Goal: Information Seeking & Learning: Learn about a topic

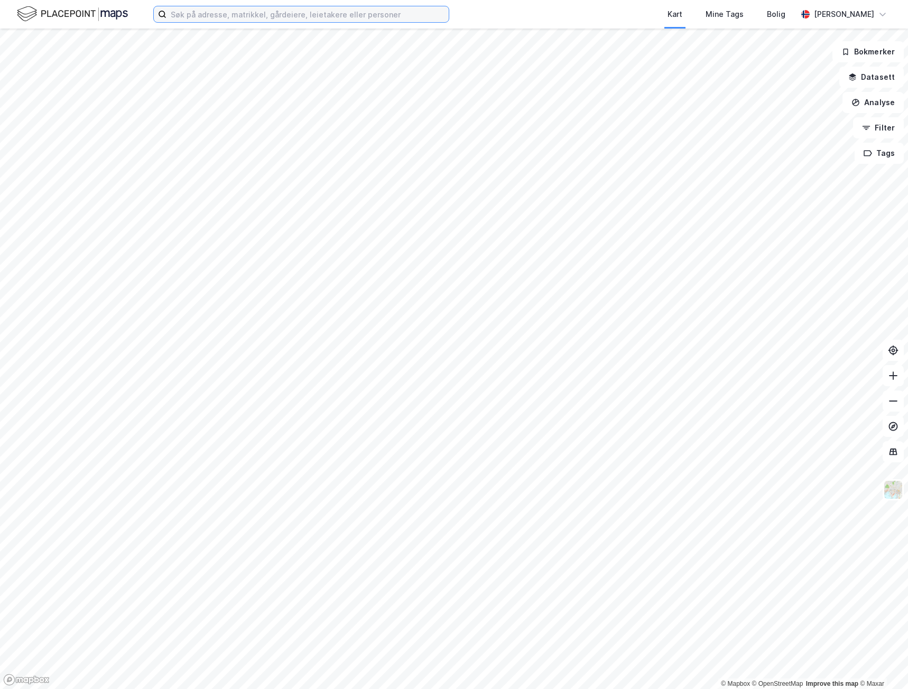
click at [292, 20] on input at bounding box center [307, 14] width 282 height 16
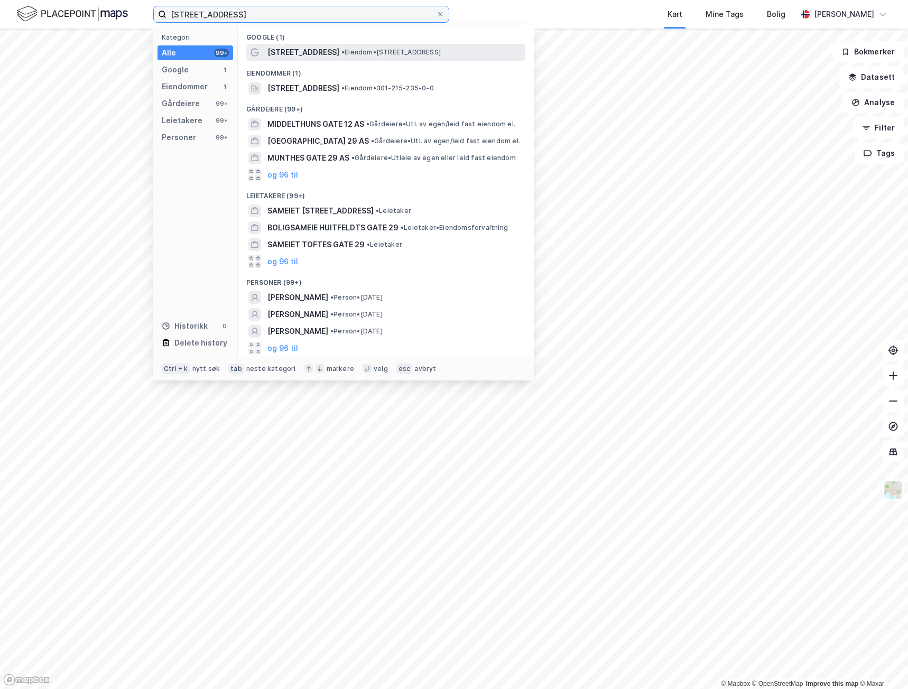
type input "[STREET_ADDRESS]"
click at [334, 59] on div "[STREET_ADDRESS] • Eiendom • [STREET_ADDRESS]" at bounding box center [385, 52] width 279 height 17
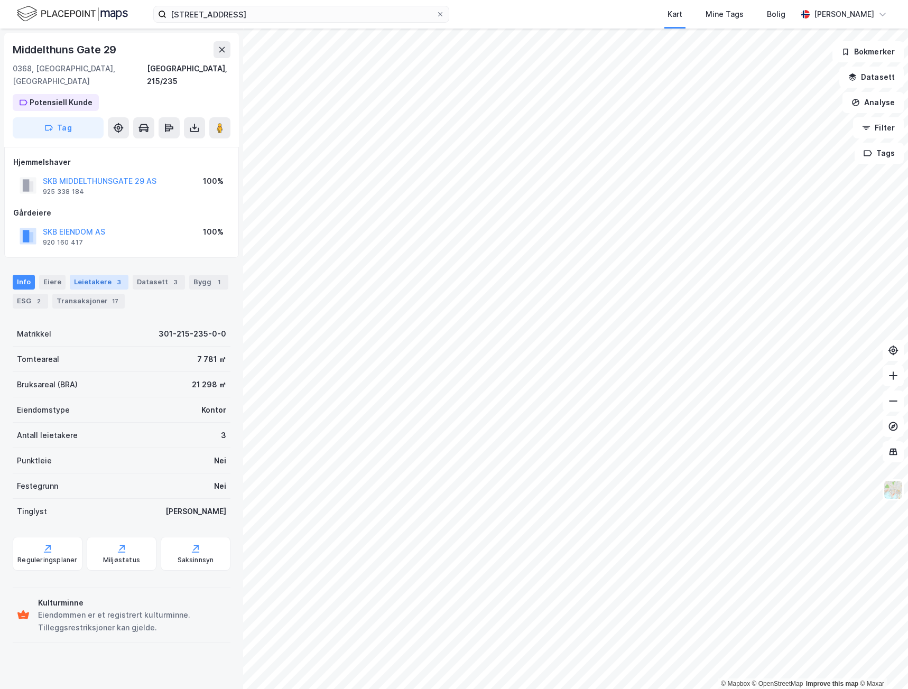
click at [87, 275] on div "Leietakere 3" at bounding box center [99, 282] width 59 height 15
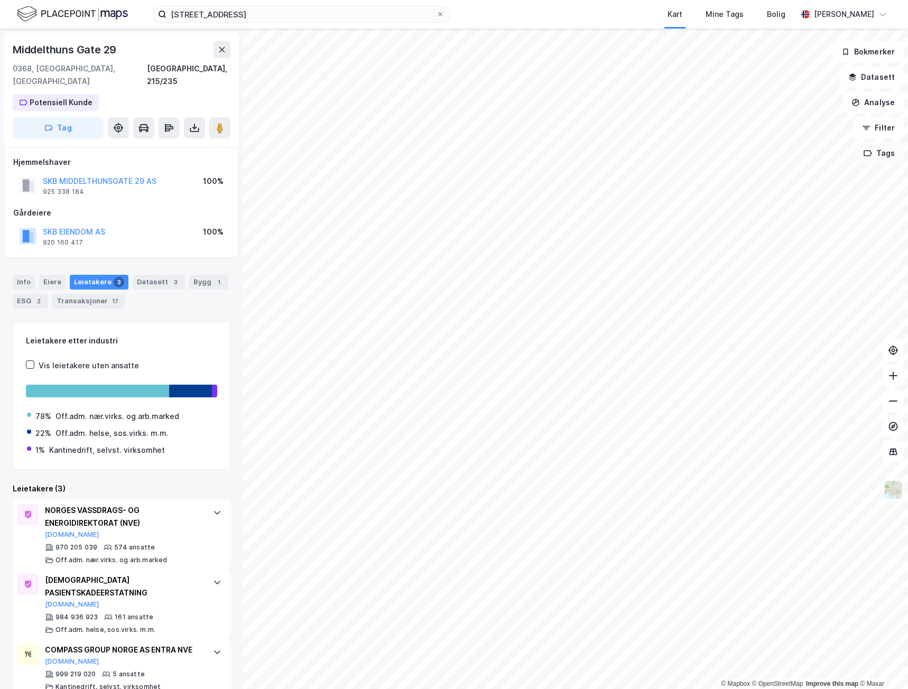
click at [884, 158] on button "Tags" at bounding box center [879, 153] width 49 height 21
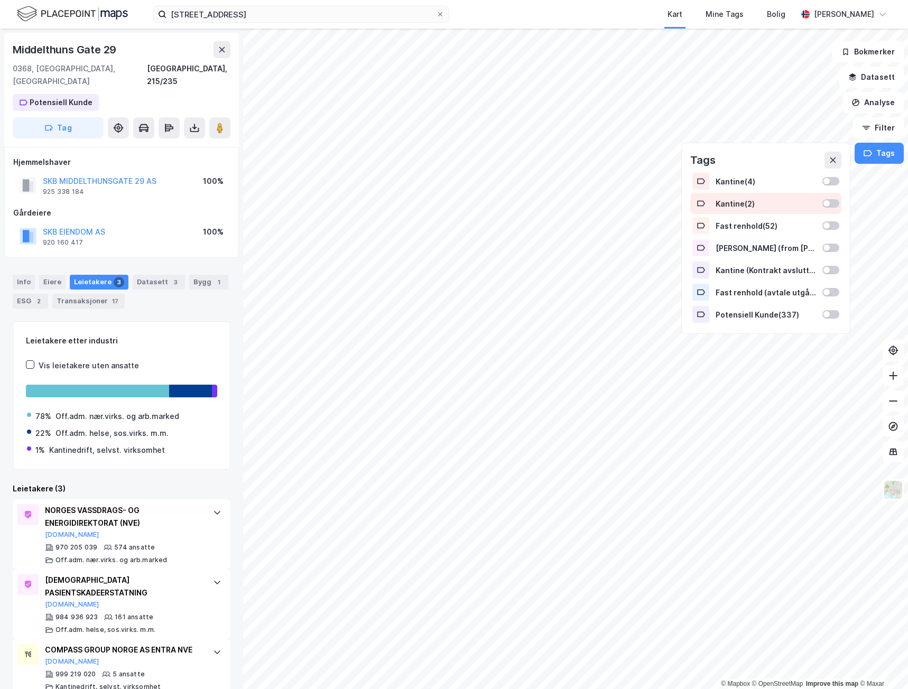
click at [822, 200] on div "Kantine ( 2 )" at bounding box center [765, 203] width 151 height 21
click at [823, 199] on div "Kantine ( 2 )" at bounding box center [765, 203] width 151 height 21
click at [826, 312] on div at bounding box center [826, 314] width 6 height 6
click at [828, 159] on button at bounding box center [832, 160] width 17 height 17
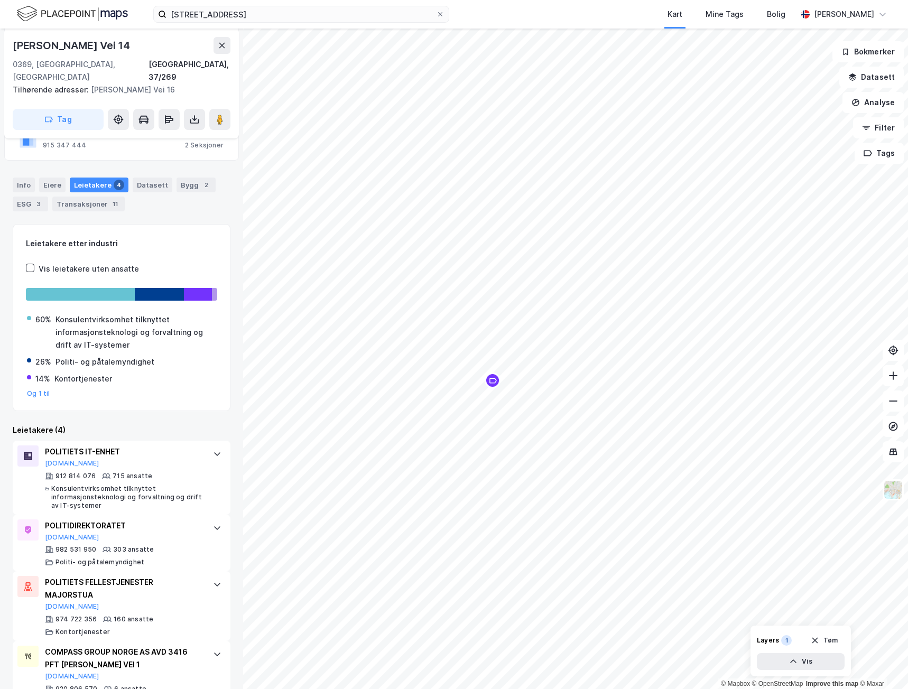
scroll to position [140, 0]
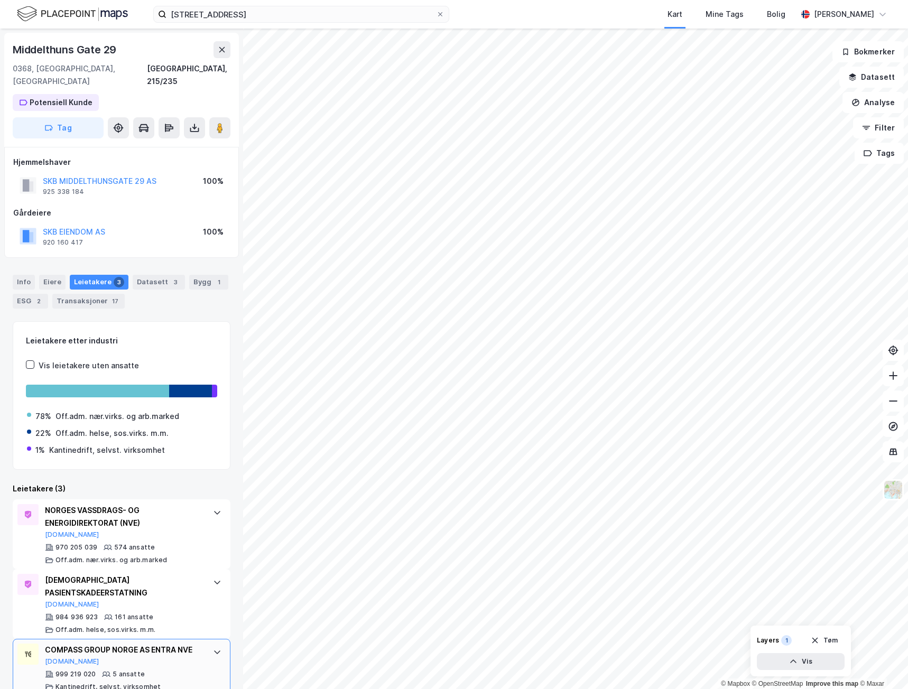
click at [209, 644] on div at bounding box center [217, 652] width 17 height 17
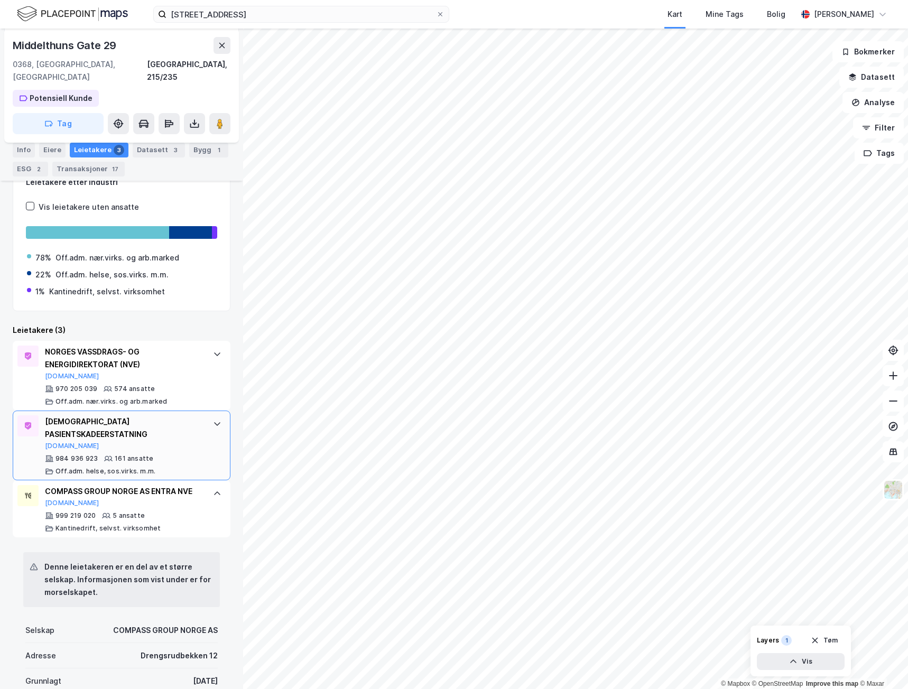
click at [193, 415] on div "[DEMOGRAPHIC_DATA] PASIENTSKADEERSTATNING" at bounding box center [123, 427] width 157 height 25
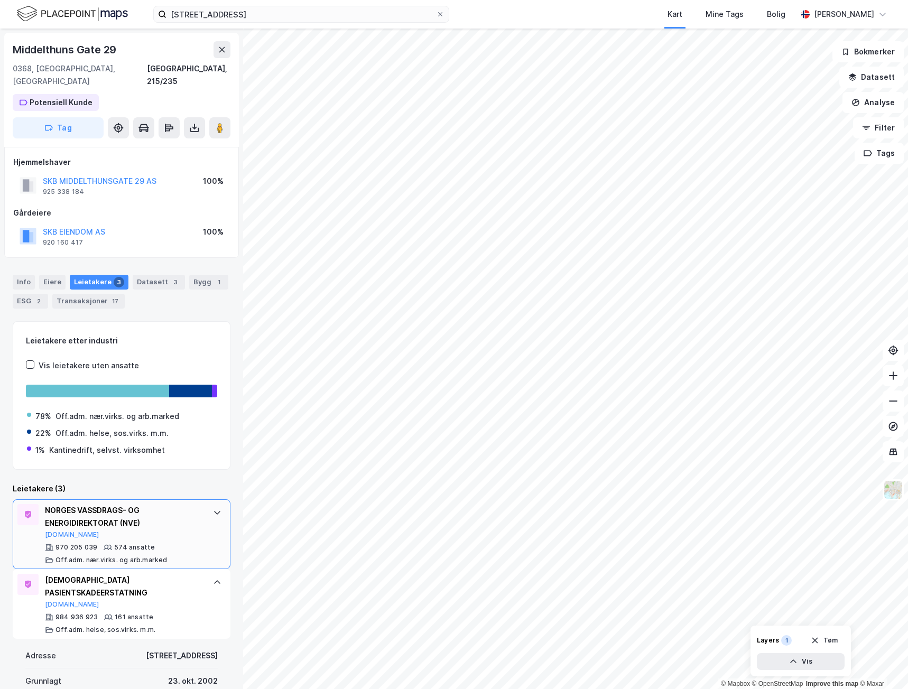
click at [206, 509] on div "NORGES VASSDRAGS- OG ENERGIDIREKTORAT (NVE) [DOMAIN_NAME] 970 205 039 574 ansat…" at bounding box center [122, 534] width 218 height 70
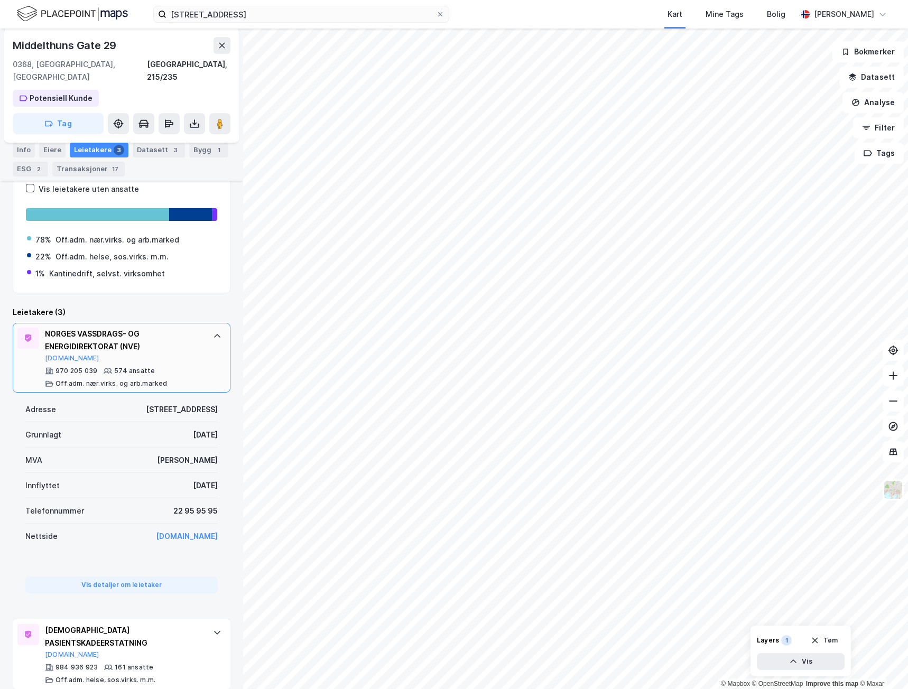
scroll to position [168, 0]
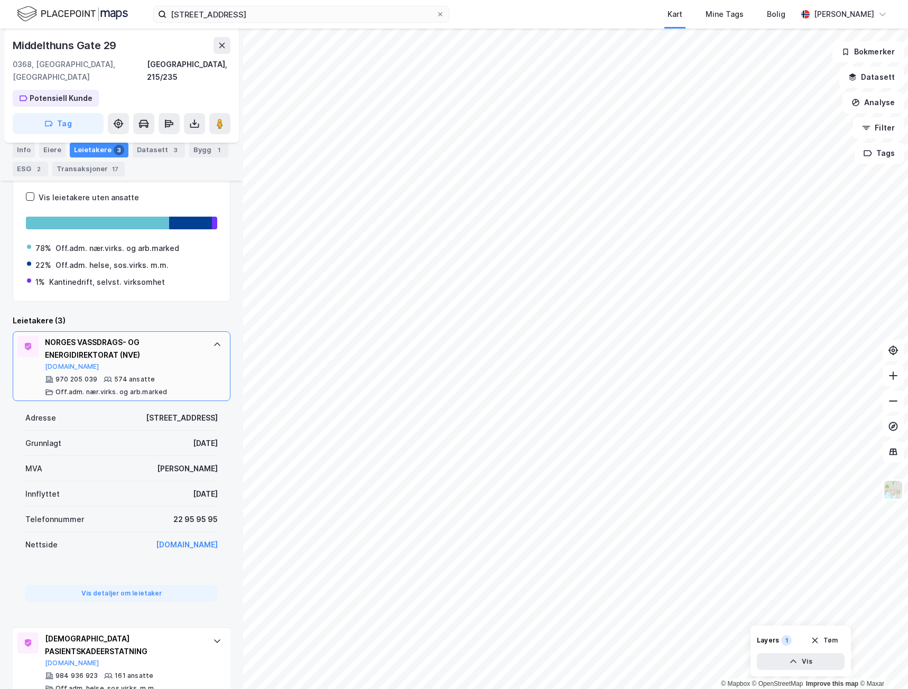
click at [193, 341] on div "NORGES VASSDRAGS- OG ENERGIDIREKTORAT (NVE)" at bounding box center [123, 348] width 157 height 25
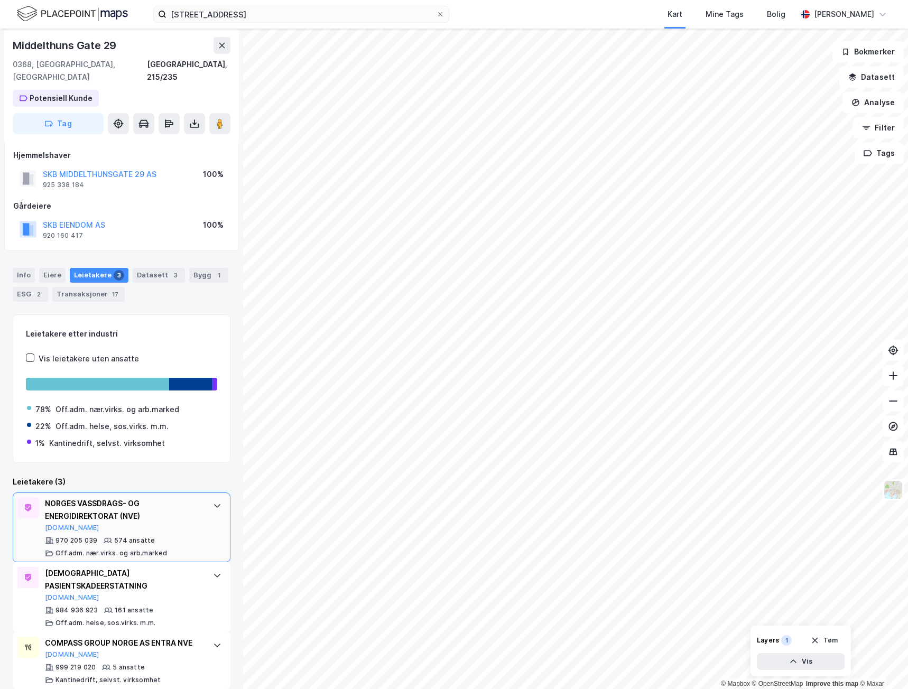
scroll to position [0, 0]
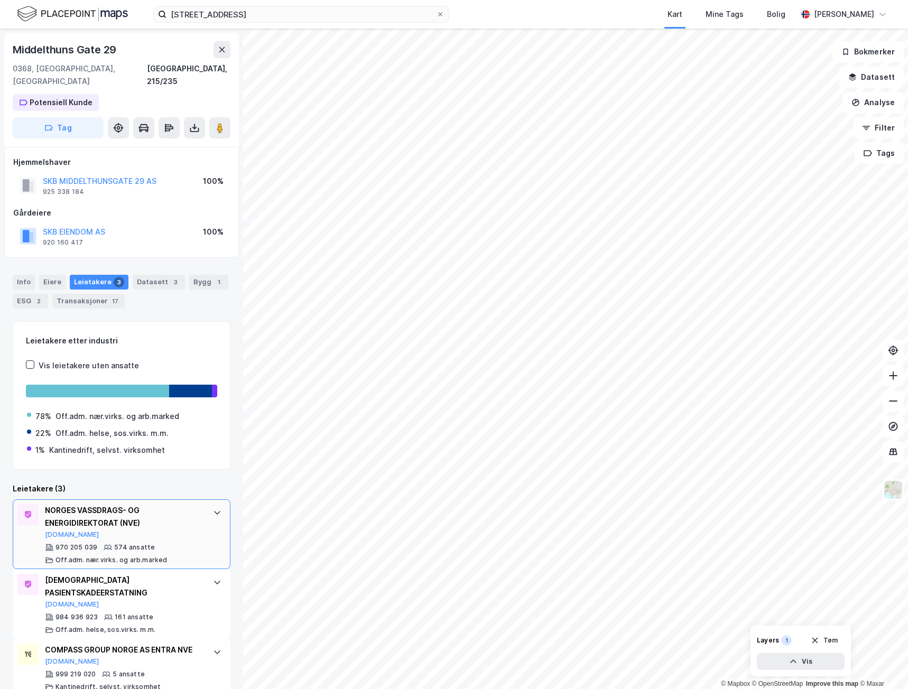
click at [189, 527] on div "NORGES VASSDRAGS- OG ENERGIDIREKTORAT (NVE) [DOMAIN_NAME] 970 205 039 574 ansat…" at bounding box center [123, 534] width 157 height 60
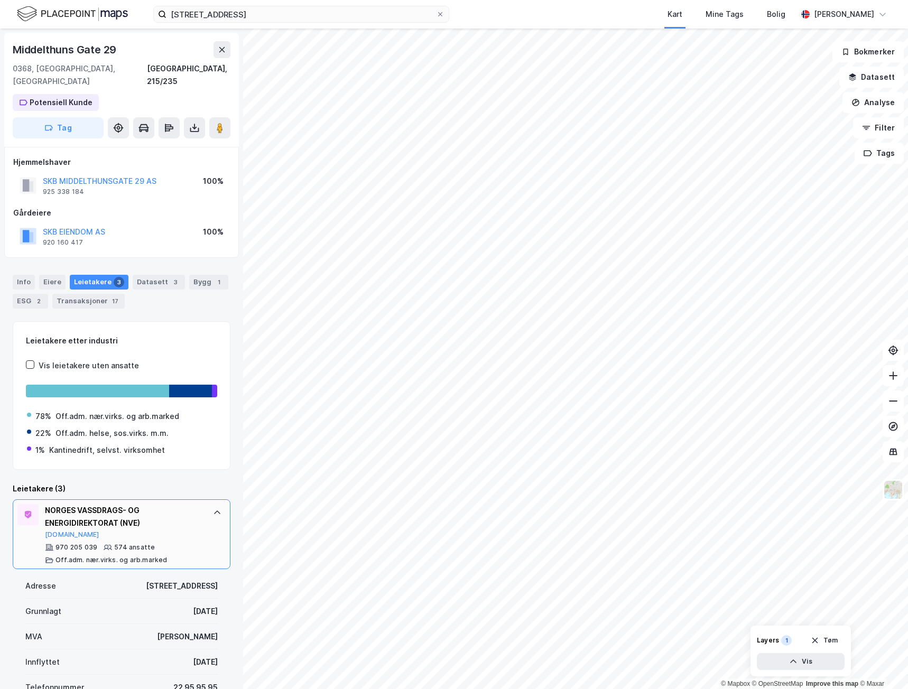
click at [190, 515] on div "NORGES VASSDRAGS- OG ENERGIDIREKTORAT (NVE)" at bounding box center [123, 516] width 157 height 25
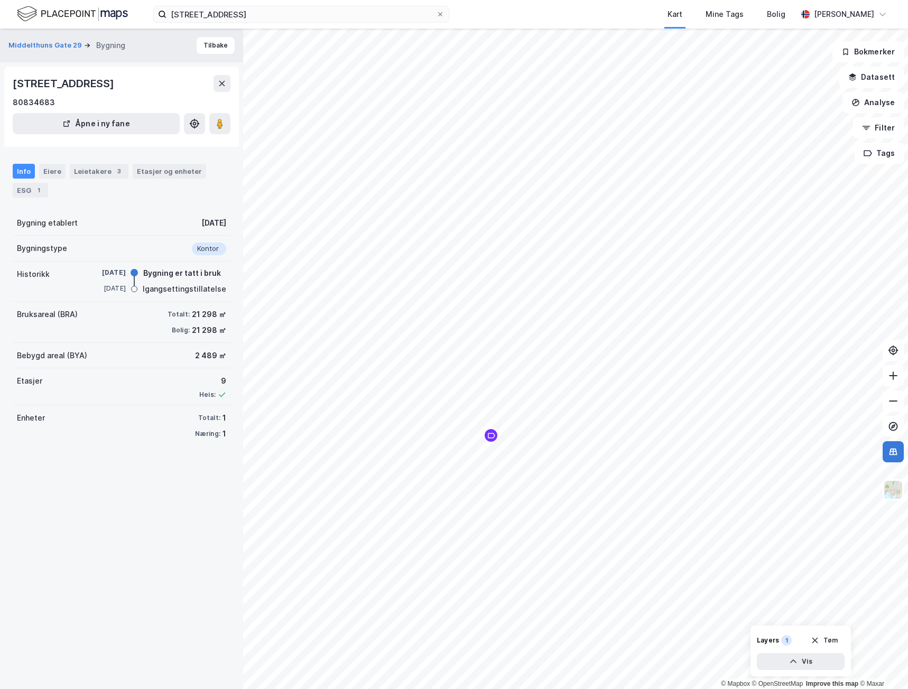
click at [901, 453] on button at bounding box center [893, 451] width 21 height 21
click at [887, 450] on button at bounding box center [893, 451] width 21 height 21
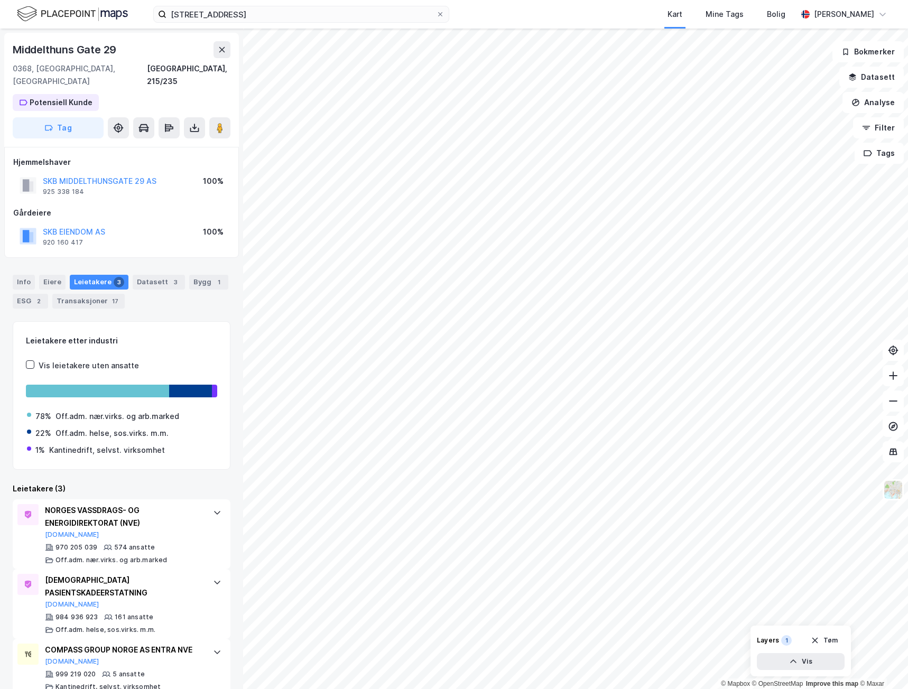
click at [145, 485] on div "Leietakere (3) NORGES VASSDRAGS- OG ENERGIDIREKTORAT (NVE) [DOMAIN_NAME] 970 20…" at bounding box center [122, 583] width 218 height 201
